Goal: Information Seeking & Learning: Check status

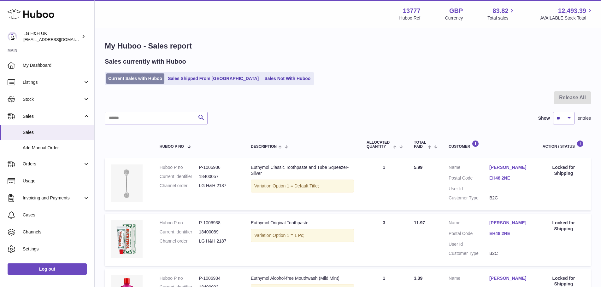
click at [115, 81] on link "Current Sales with Huboo" at bounding box center [135, 78] width 58 height 10
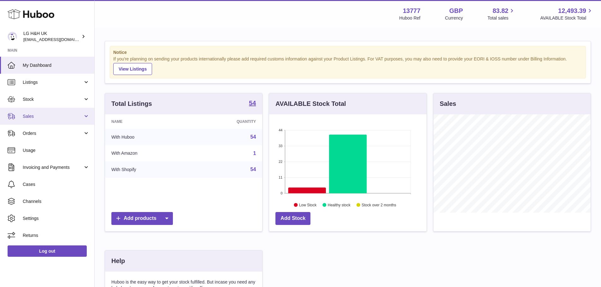
click at [38, 114] on span "Sales" at bounding box center [53, 117] width 60 height 6
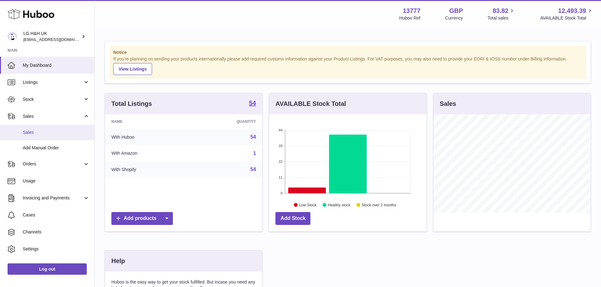
click at [34, 131] on span "Sales" at bounding box center [56, 133] width 67 height 6
